Goal: Transaction & Acquisition: Purchase product/service

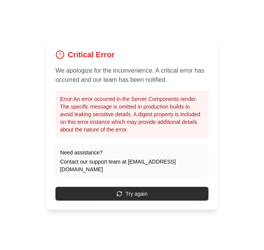
click at [169, 201] on button "Try again" at bounding box center [131, 194] width 153 height 14
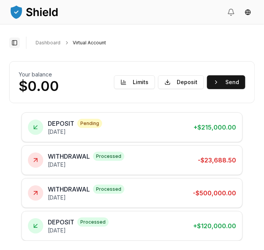
click at [17, 44] on button "Toggle Sidebar" at bounding box center [14, 42] width 11 height 11
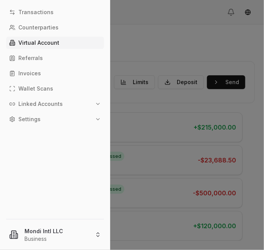
click at [49, 44] on p "Virtual Account" at bounding box center [38, 42] width 41 height 5
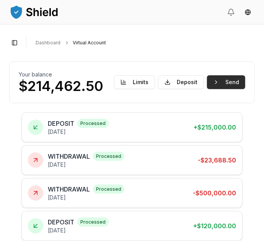
click at [233, 78] on button "Send" at bounding box center [226, 82] width 38 height 14
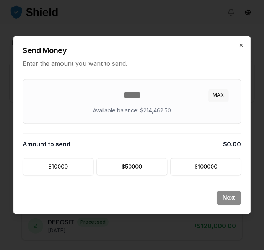
click at [222, 94] on button "MAX" at bounding box center [219, 96] width 20 height 12
type input "********"
click at [232, 197] on button "Next" at bounding box center [229, 198] width 24 height 14
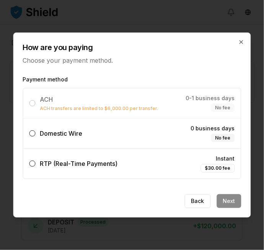
click at [142, 129] on label "Domestic Wire 0 business days No fee" at bounding box center [132, 134] width 218 height 30
click at [36, 130] on button "Domestic Wire 0 business days No fee" at bounding box center [32, 133] width 6 height 6
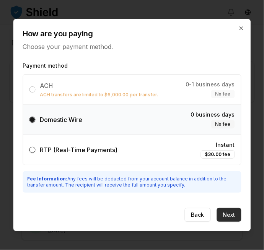
click at [237, 210] on button "Next" at bounding box center [229, 215] width 24 height 14
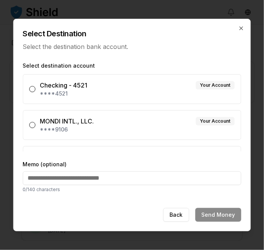
click at [185, 123] on div "MONDI INTL., LLC. Your Account" at bounding box center [137, 121] width 195 height 9
click at [36, 123] on button "MONDI INTL., LLC. Your Account ****9106" at bounding box center [32, 125] width 6 height 6
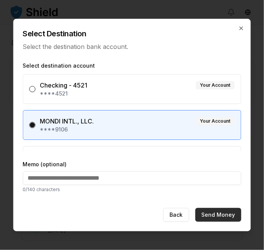
click at [228, 213] on button "Send Money" at bounding box center [219, 215] width 46 height 14
